Goal: Check status

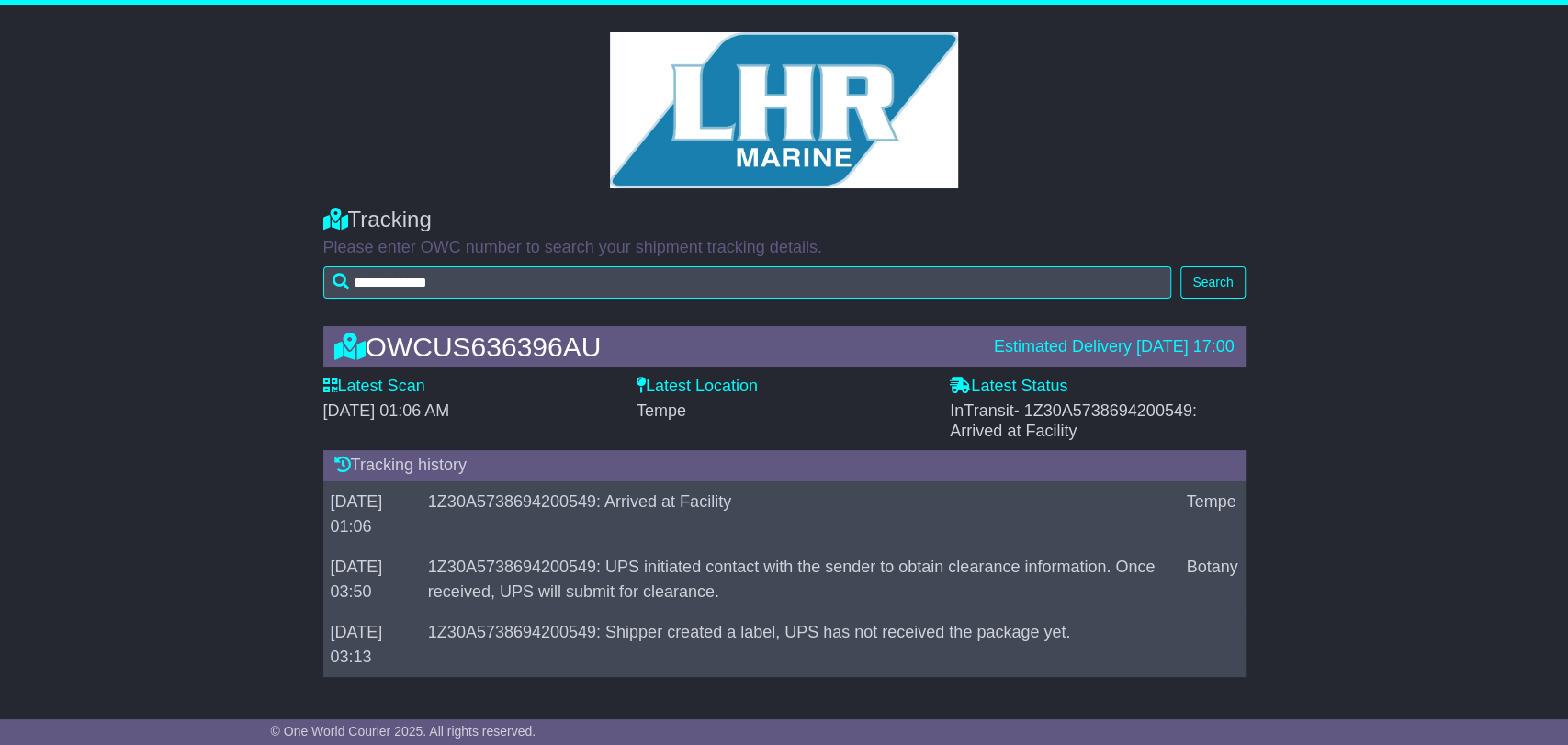
click at [1155, 414] on span "- 1Z30A5738694200549: Arrived at Facility" at bounding box center [1073, 420] width 247 height 39
copy span "1Z30A5738694200549"
